Goal: Information Seeking & Learning: Learn about a topic

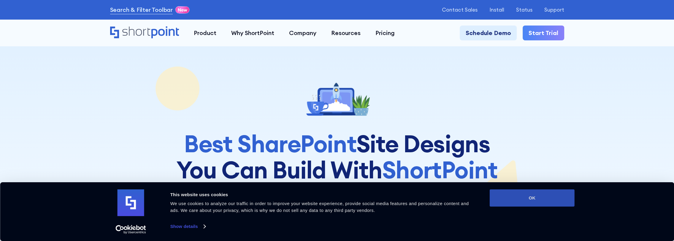
click at [526, 197] on button "OK" at bounding box center [532, 197] width 85 height 17
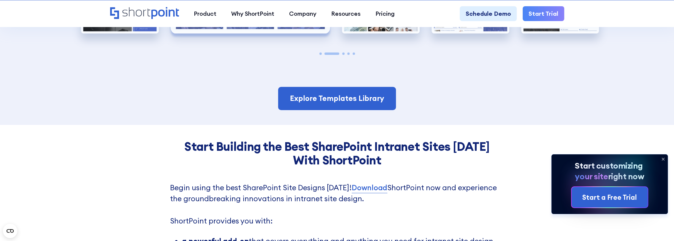
scroll to position [1572, 0]
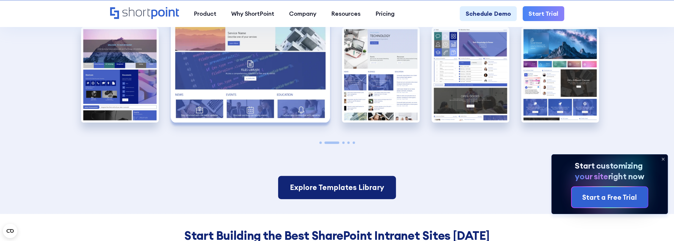
click at [328, 176] on link "Explore Templates Library" at bounding box center [337, 187] width 118 height 23
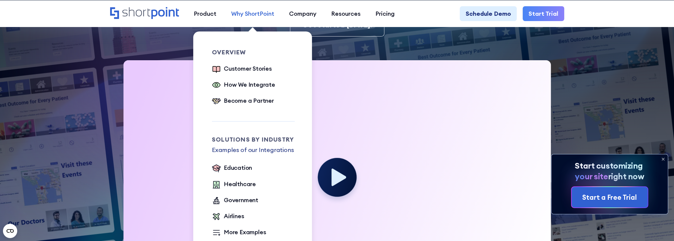
scroll to position [475, 0]
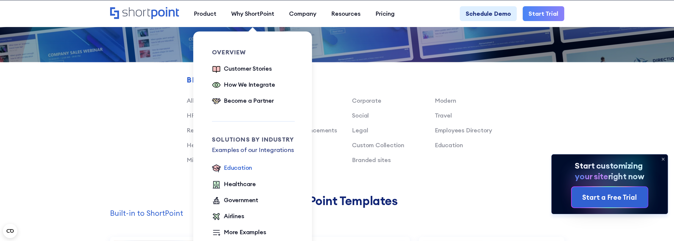
click at [240, 169] on div "Education" at bounding box center [238, 167] width 28 height 9
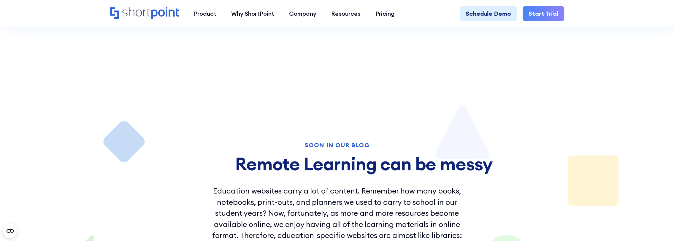
scroll to position [1009, 0]
